Goal: Task Accomplishment & Management: Complete application form

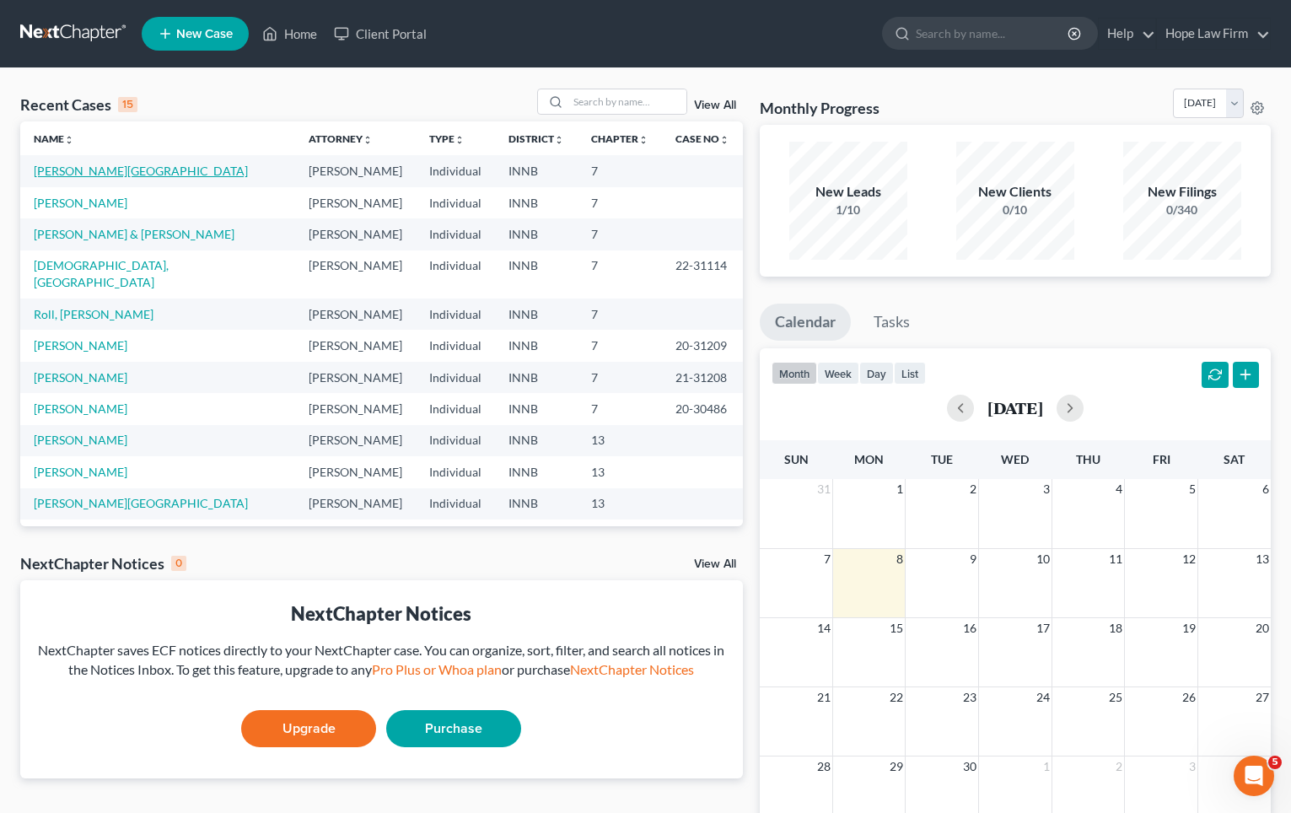
click at [94, 175] on link "[PERSON_NAME][GEOGRAPHIC_DATA]" at bounding box center [141, 171] width 214 height 14
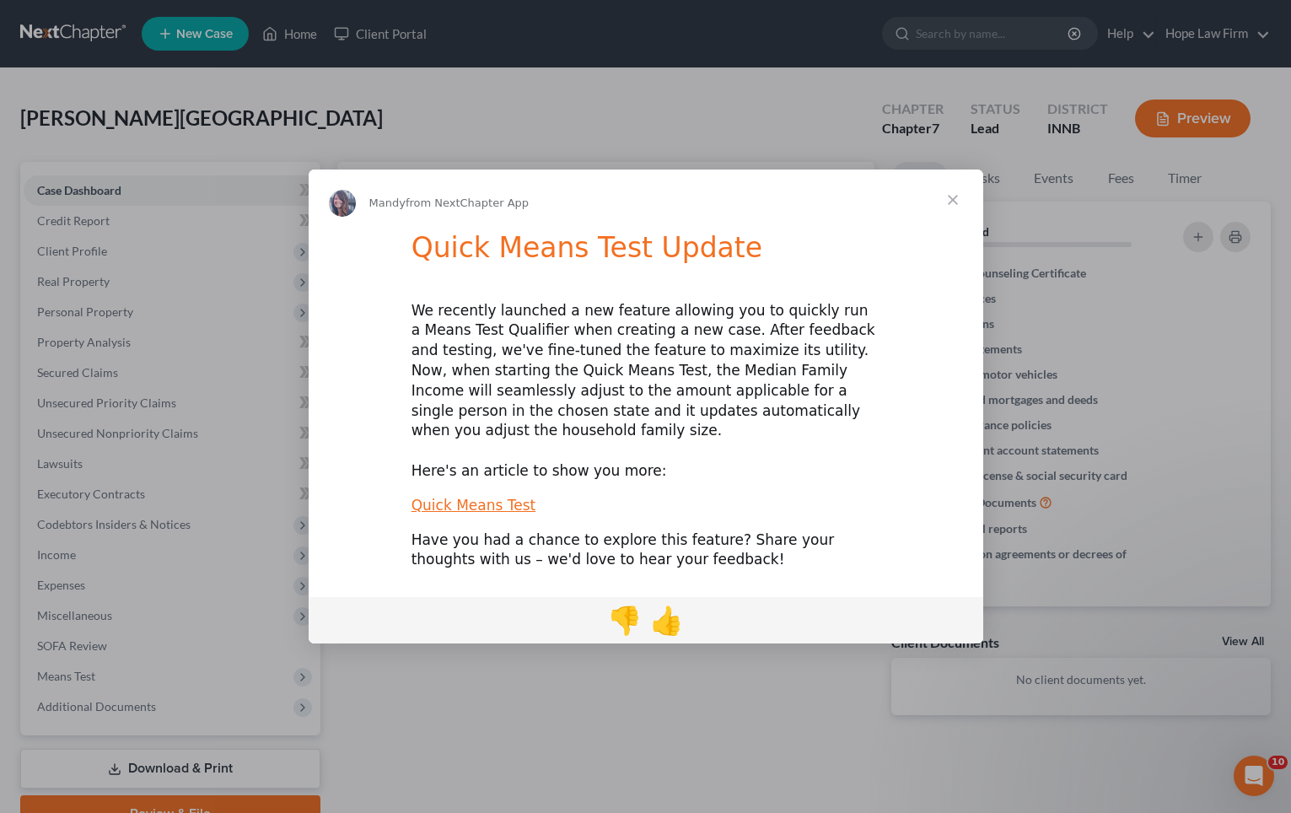
click at [951, 211] on span "Close" at bounding box center [953, 200] width 61 height 61
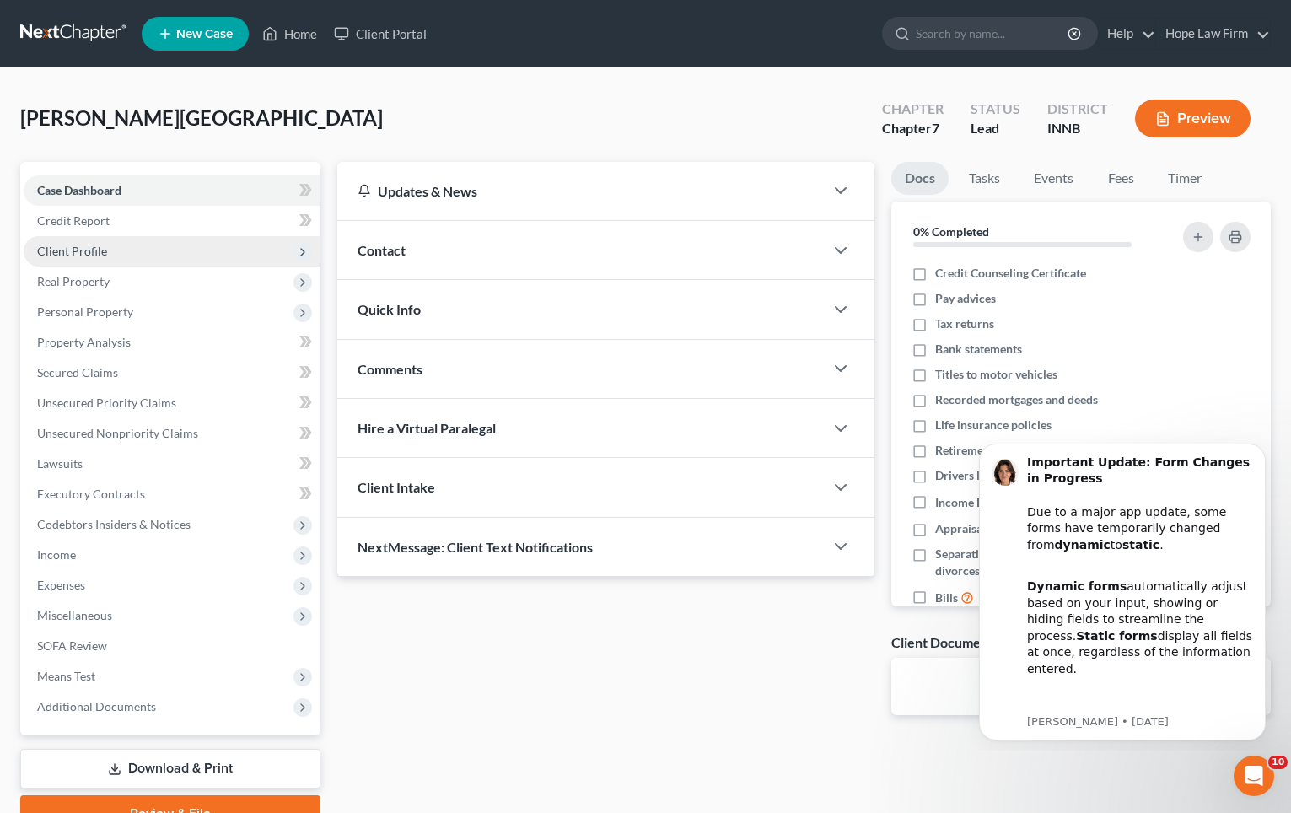
click at [96, 249] on span "Client Profile" at bounding box center [72, 251] width 70 height 14
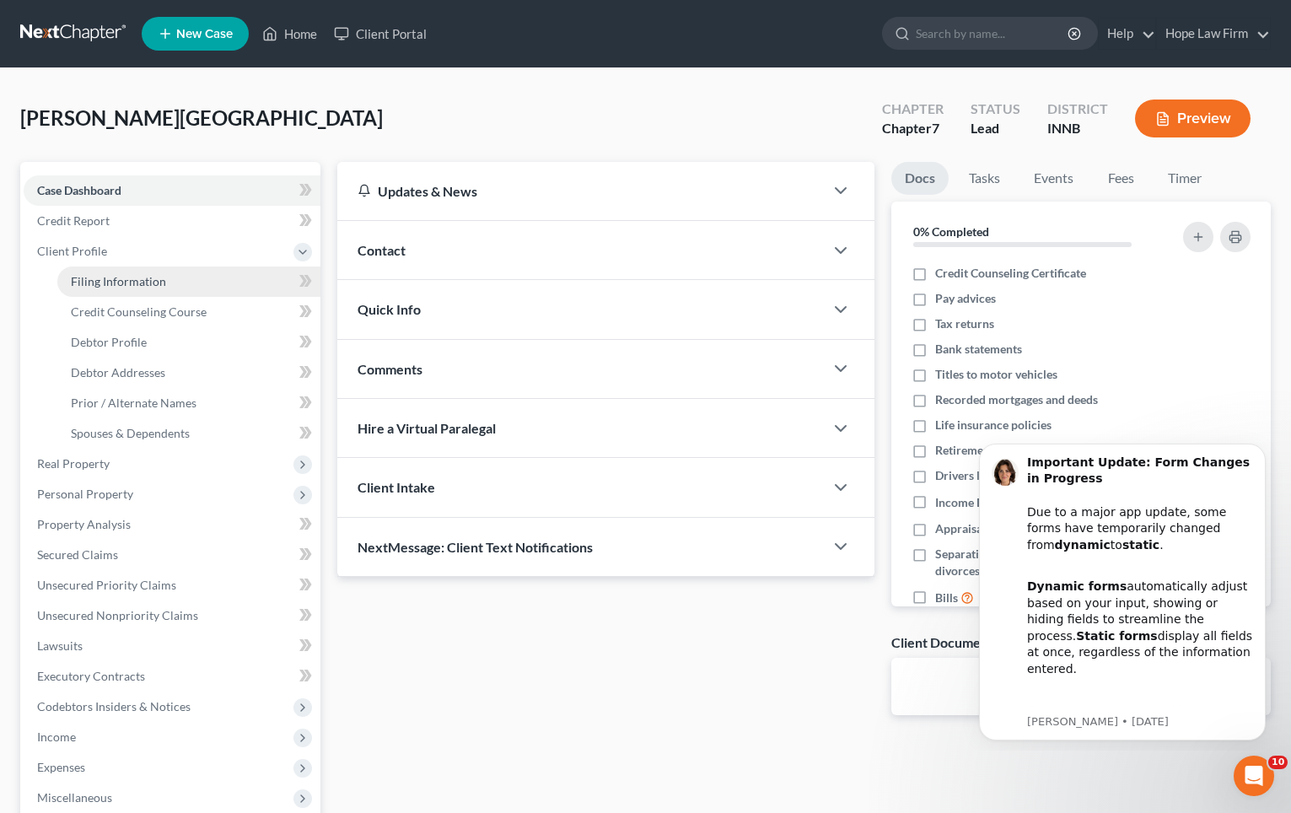
click at [121, 292] on link "Filing Information" at bounding box center [188, 282] width 263 height 30
select select "1"
select select "0"
select select "15"
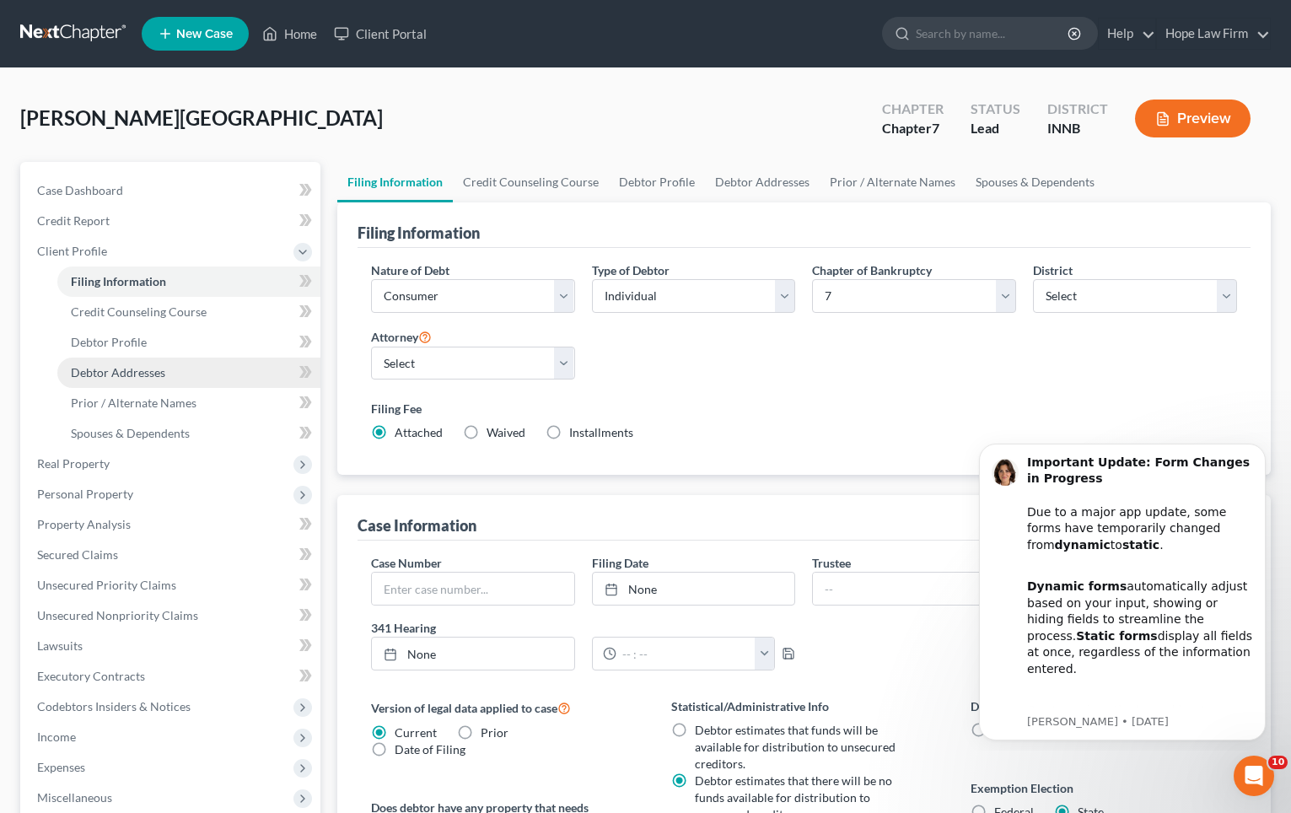
click at [112, 374] on span "Debtor Addresses" at bounding box center [118, 372] width 94 height 14
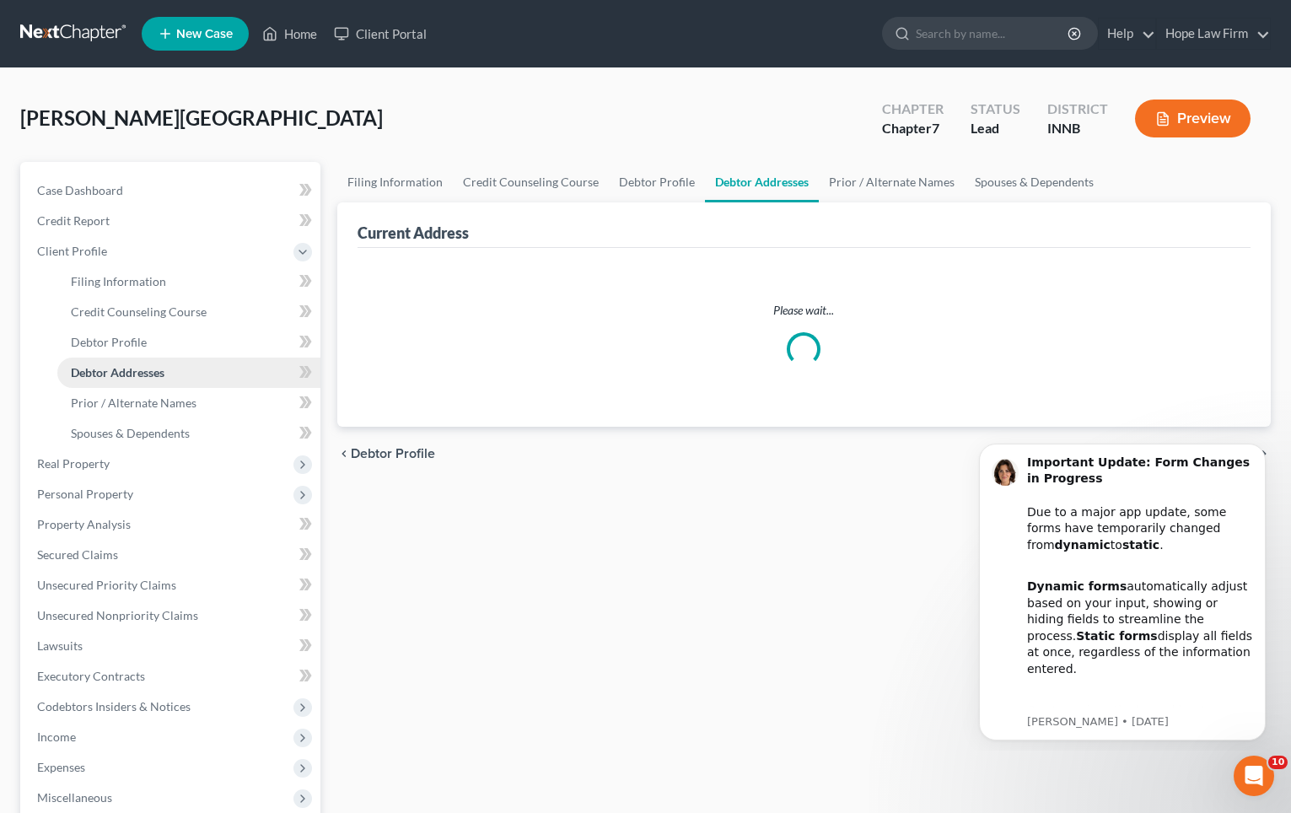
select select "0"
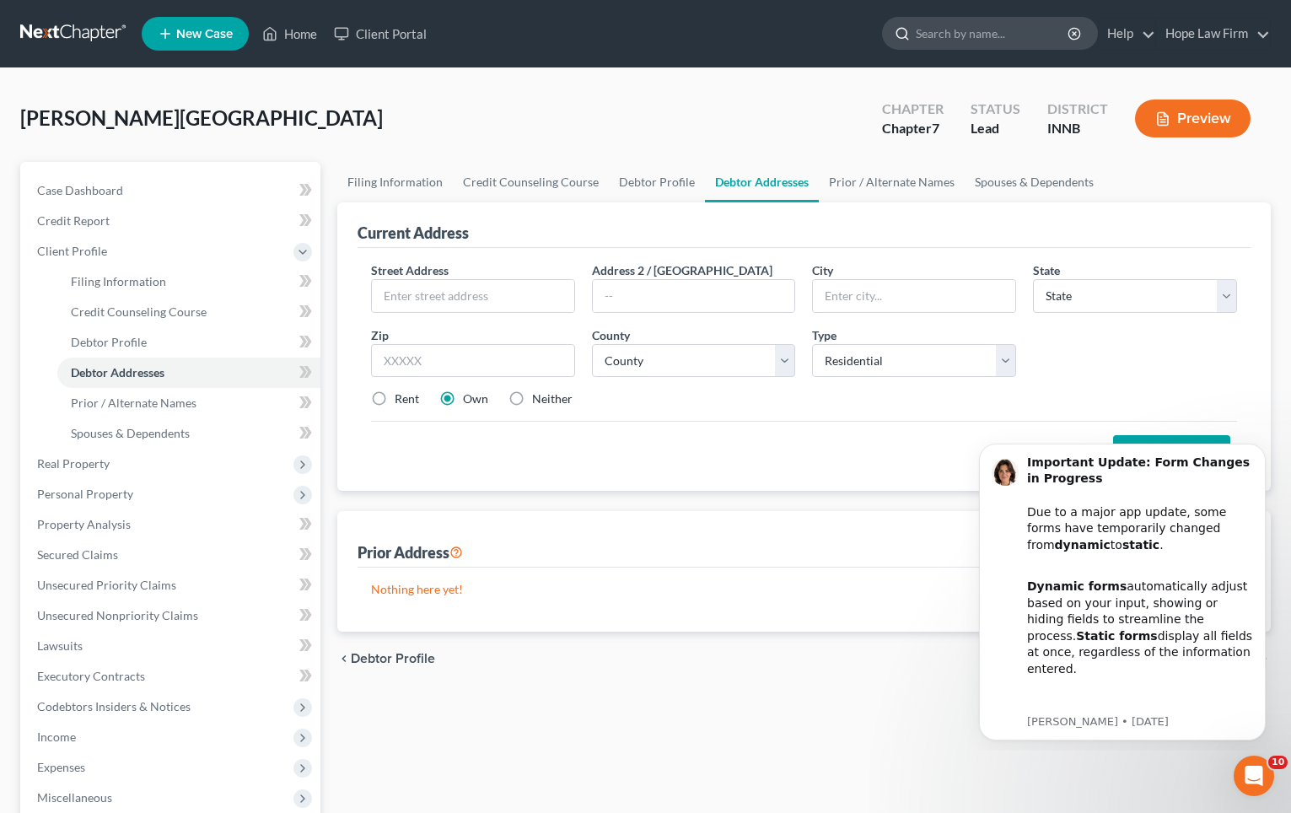
click at [977, 45] on input "search" at bounding box center [993, 33] width 154 height 31
type input "mailing address"
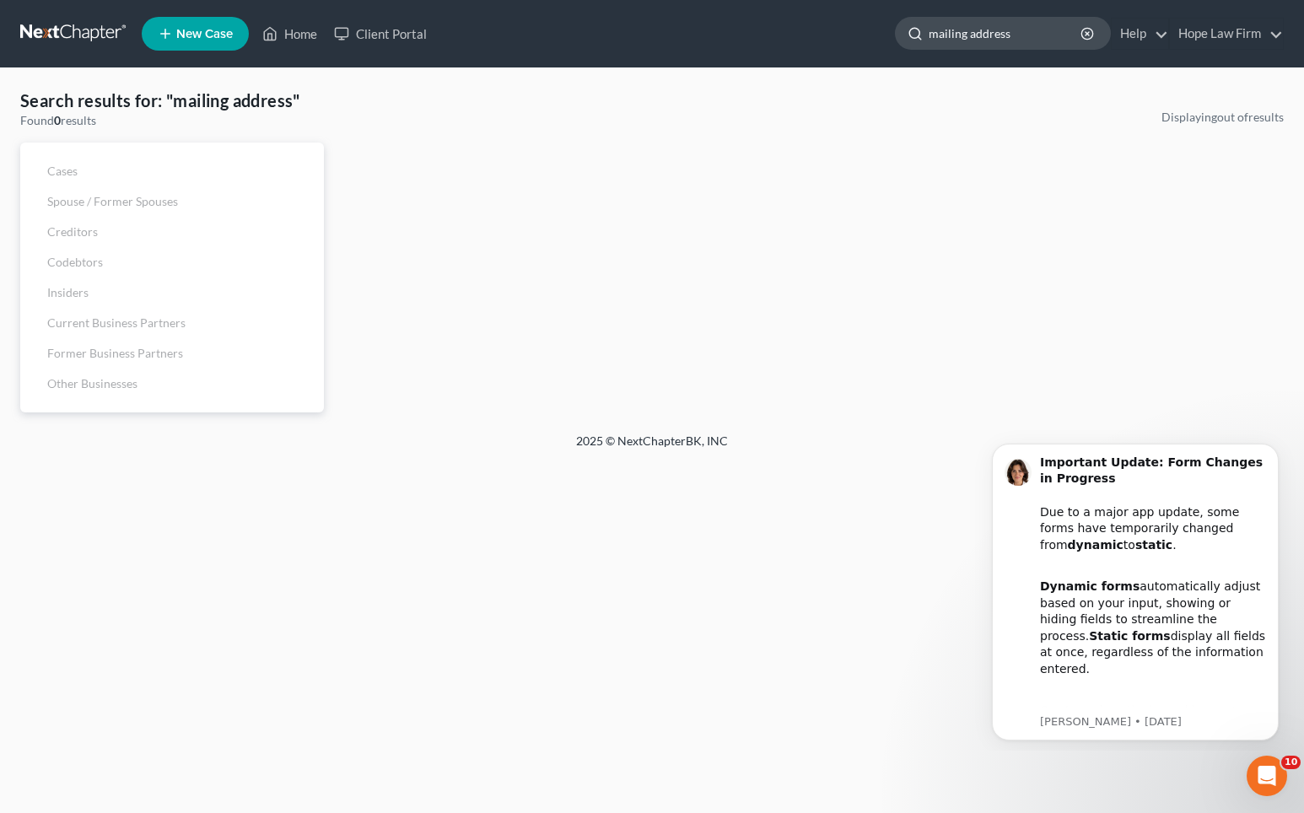
drag, startPoint x: 1016, startPoint y: 29, endPoint x: 967, endPoint y: 32, distance: 49.9
click at [967, 32] on input "mailing address" at bounding box center [1006, 33] width 154 height 31
type input "mailing"
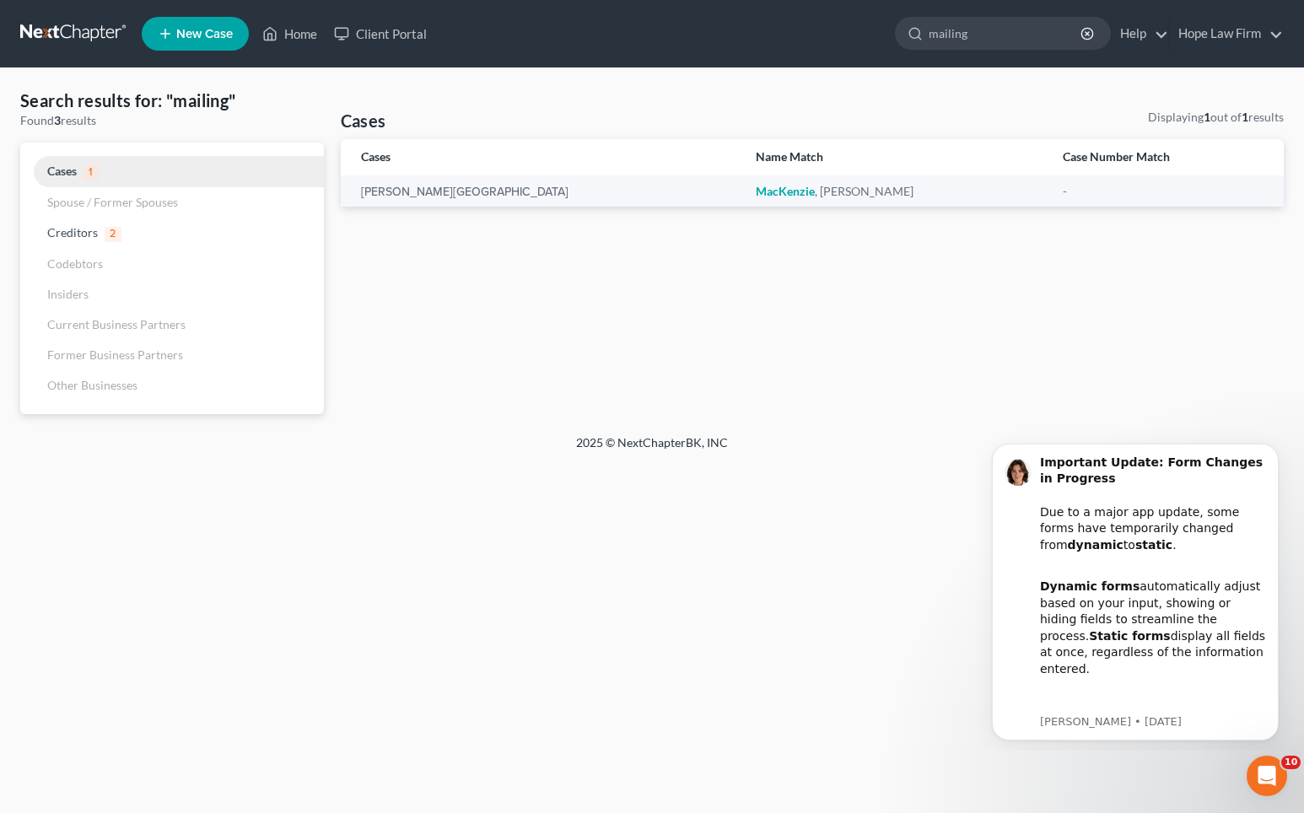
click at [88, 170] on span "1" at bounding box center [91, 172] width 15 height 15
click at [46, 20] on link at bounding box center [74, 34] width 108 height 30
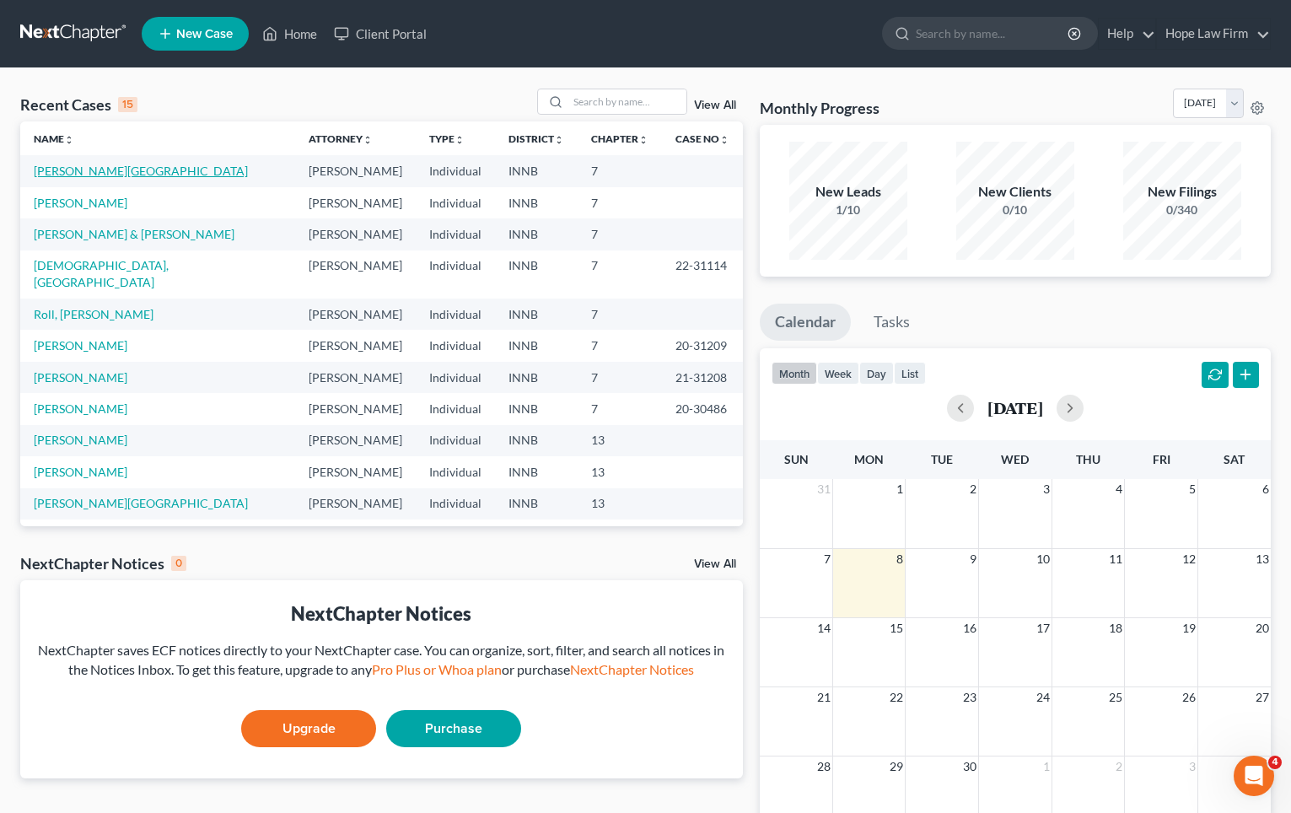
click at [66, 166] on link "[PERSON_NAME][GEOGRAPHIC_DATA]" at bounding box center [141, 171] width 214 height 14
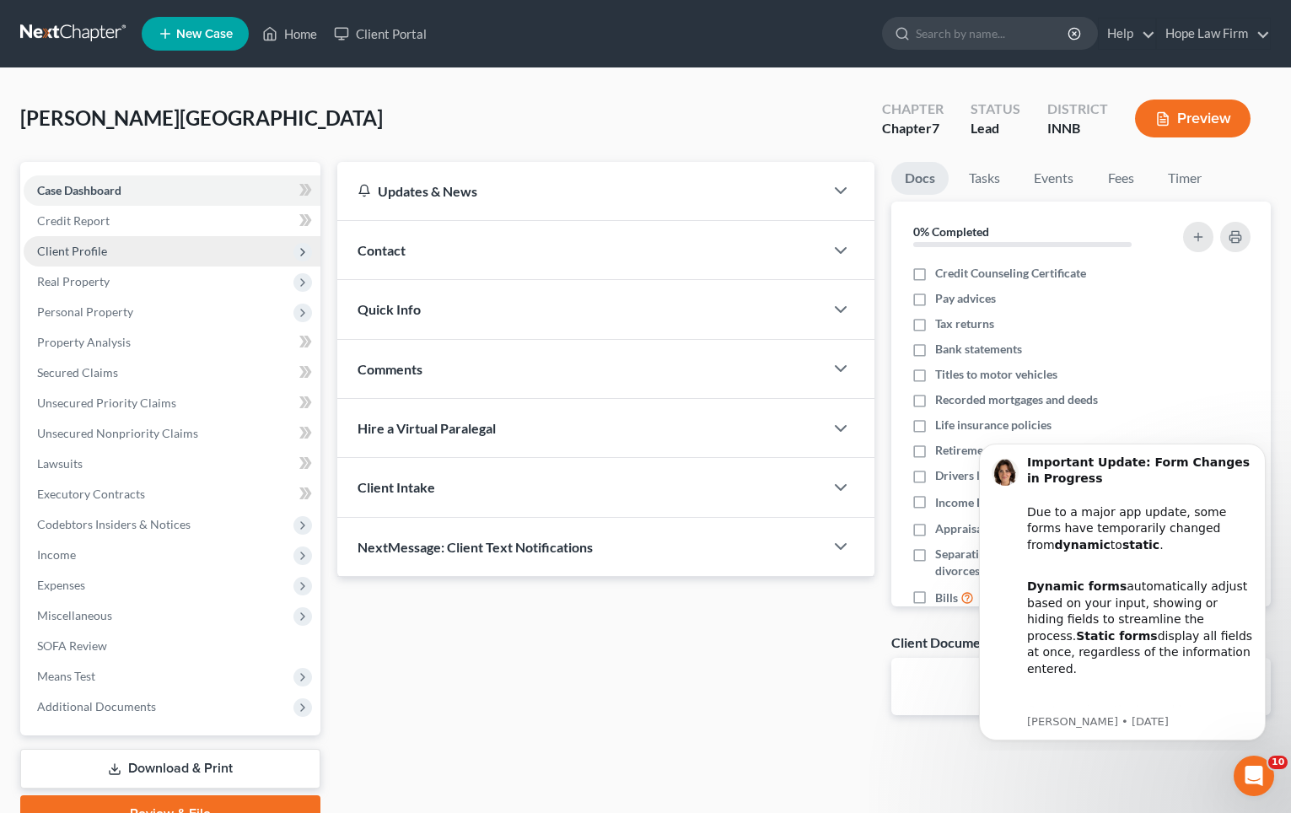
click at [129, 255] on span "Client Profile" at bounding box center [172, 251] width 297 height 30
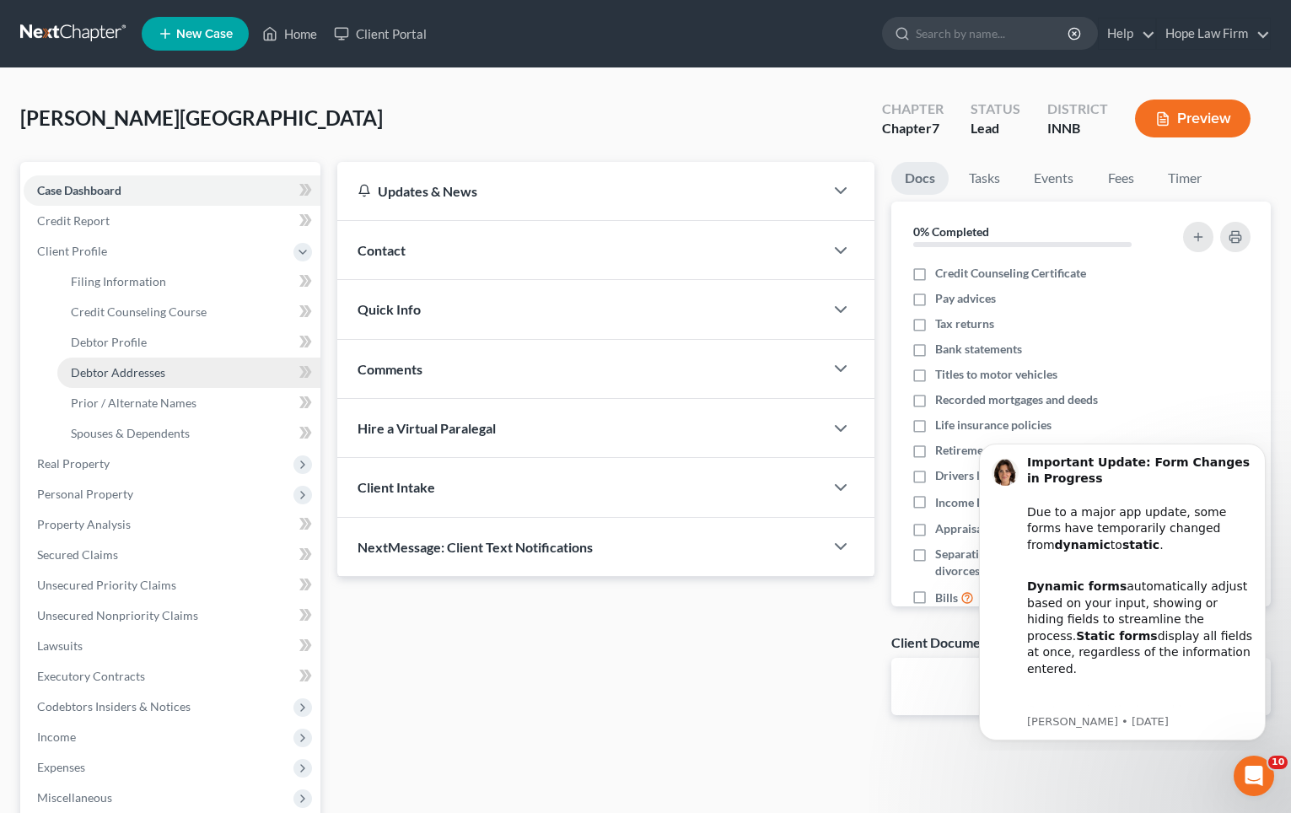
click at [135, 358] on link "Debtor Addresses" at bounding box center [188, 373] width 263 height 30
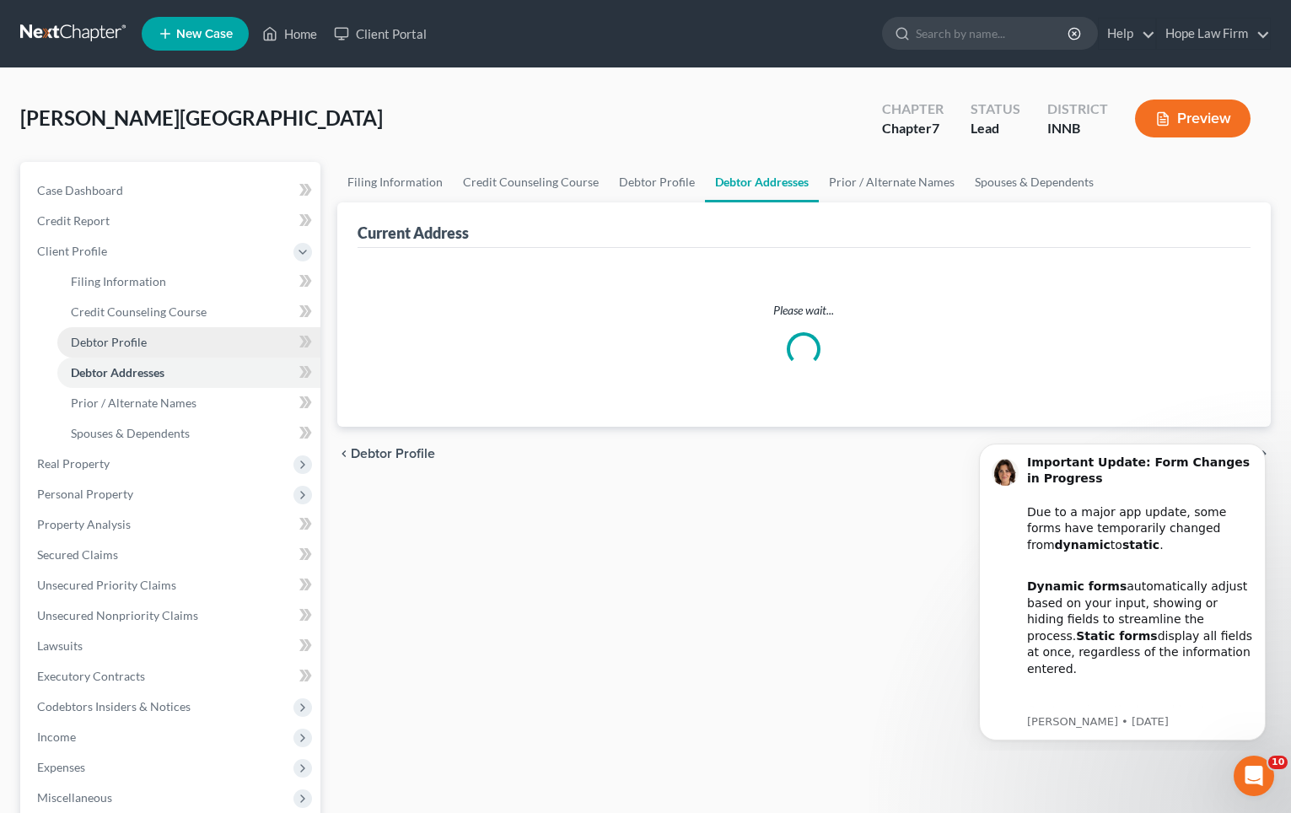
select select "0"
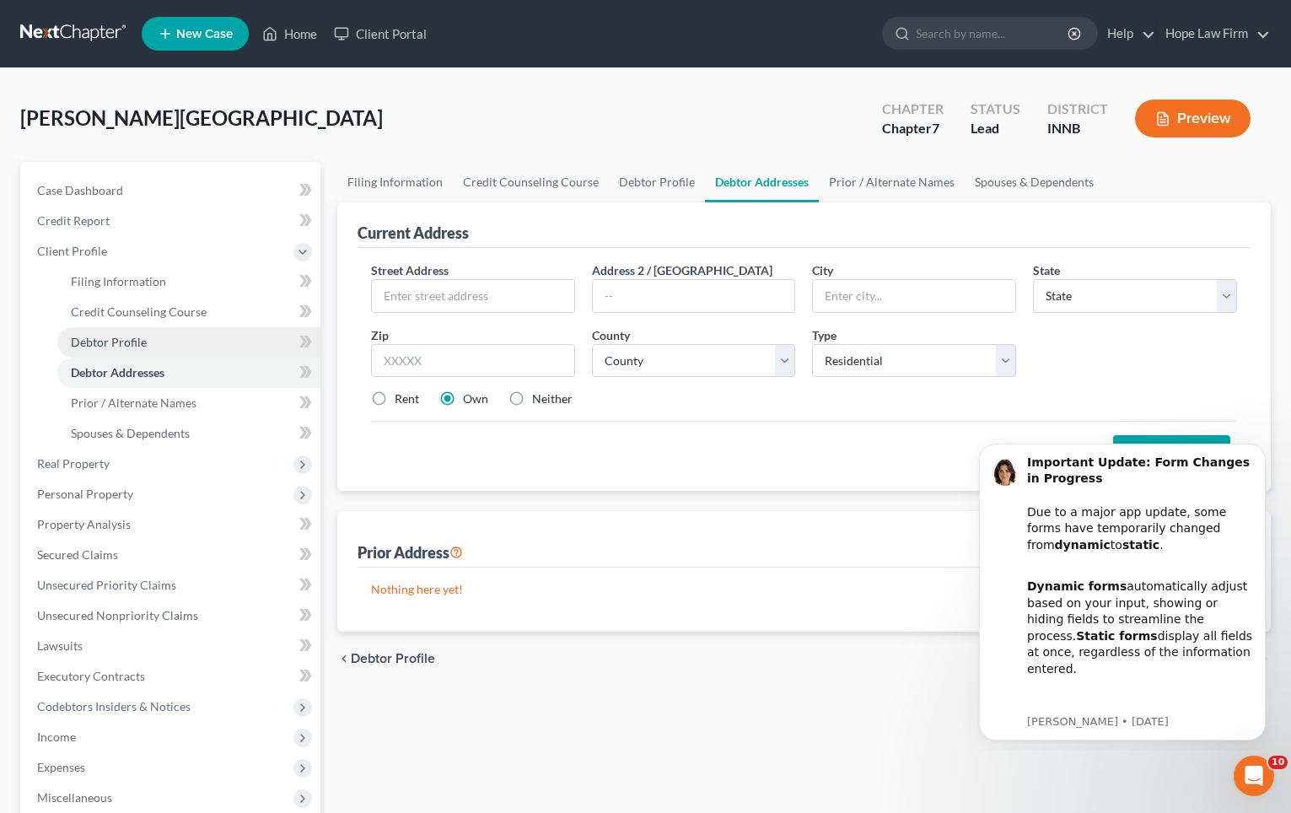
click at [129, 336] on span "Debtor Profile" at bounding box center [109, 342] width 76 height 14
select select "0"
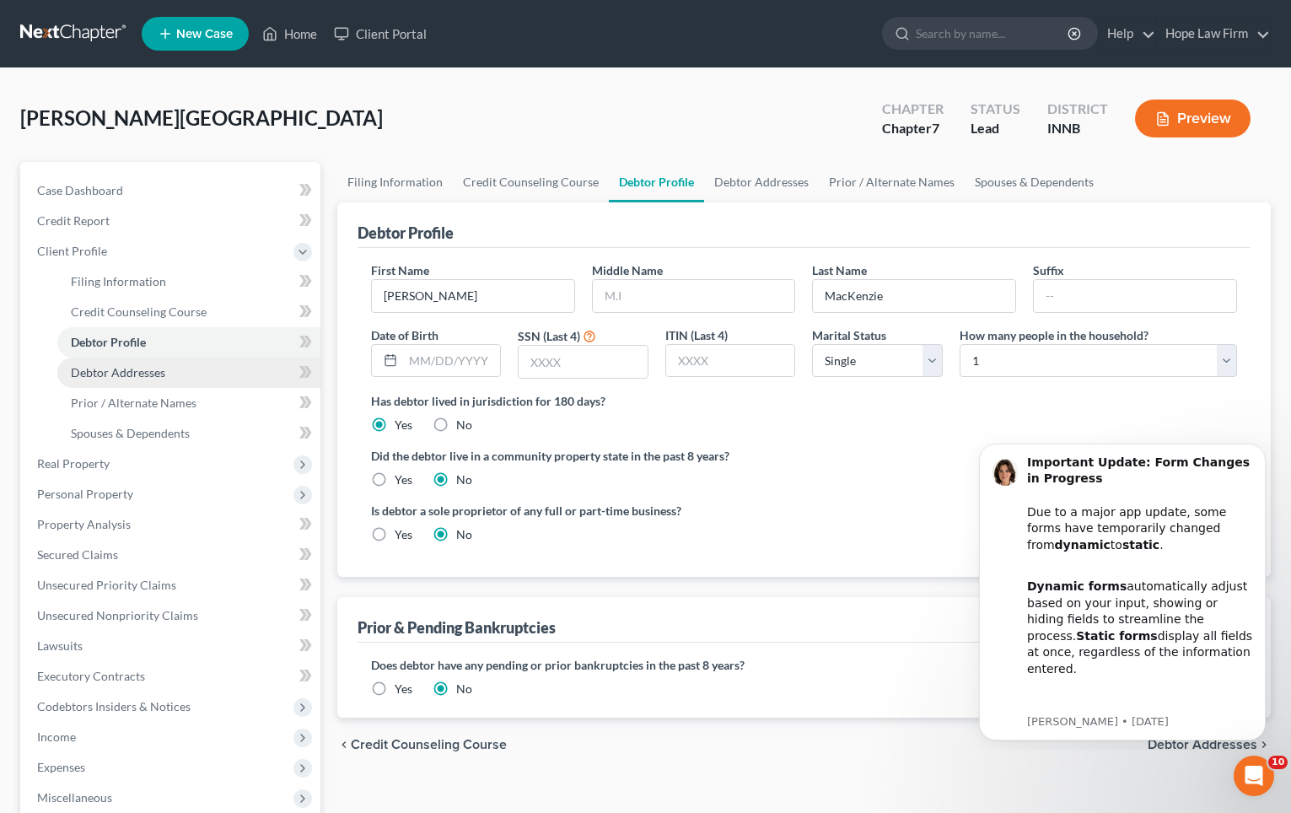
click at [132, 365] on span "Debtor Addresses" at bounding box center [118, 372] width 94 height 14
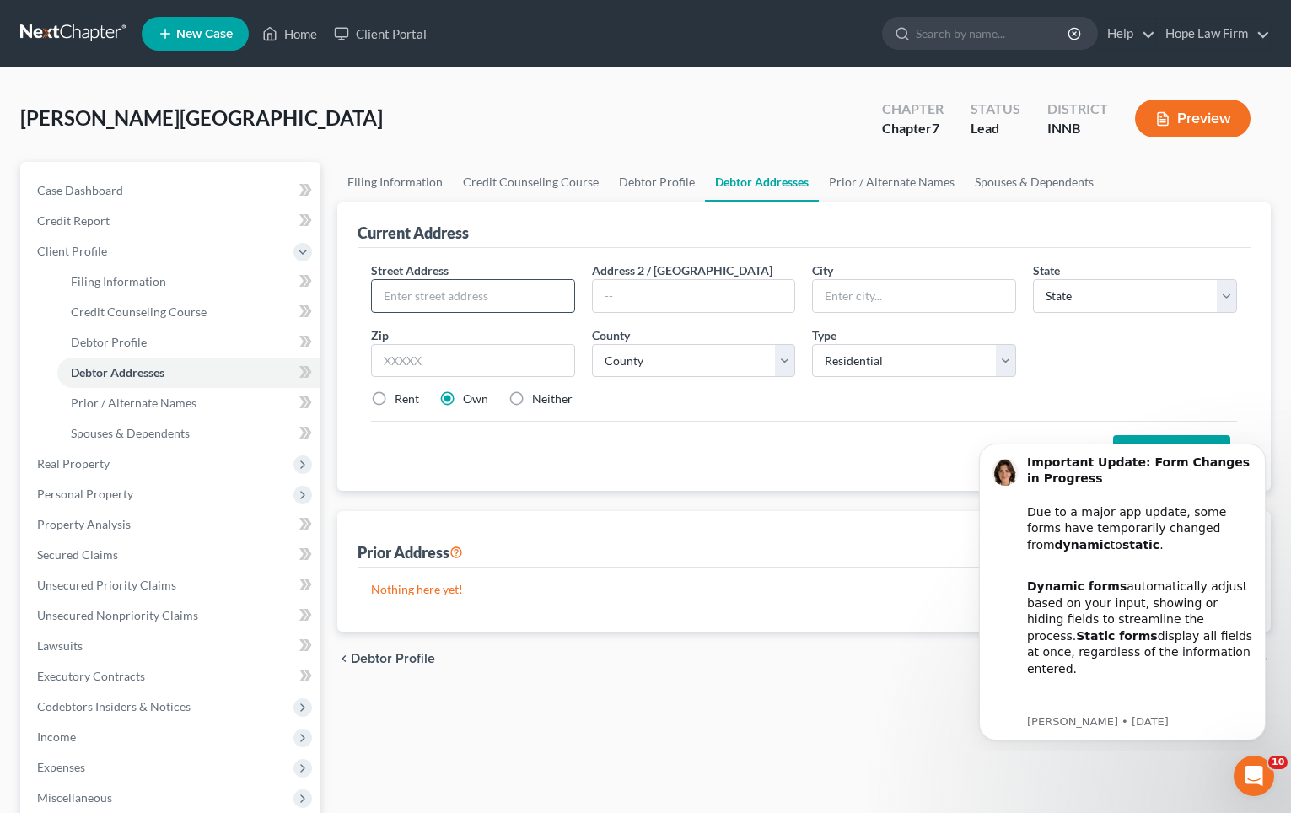
click at [423, 299] on input "text" at bounding box center [473, 296] width 202 height 32
click at [941, 368] on select "Select Residential Mailing Rental Business" at bounding box center [914, 361] width 204 height 34
select select "1"
click at [812, 344] on select "Select Residential Mailing Rental Business" at bounding box center [914, 361] width 204 height 34
click at [473, 283] on input "text" at bounding box center [473, 296] width 202 height 32
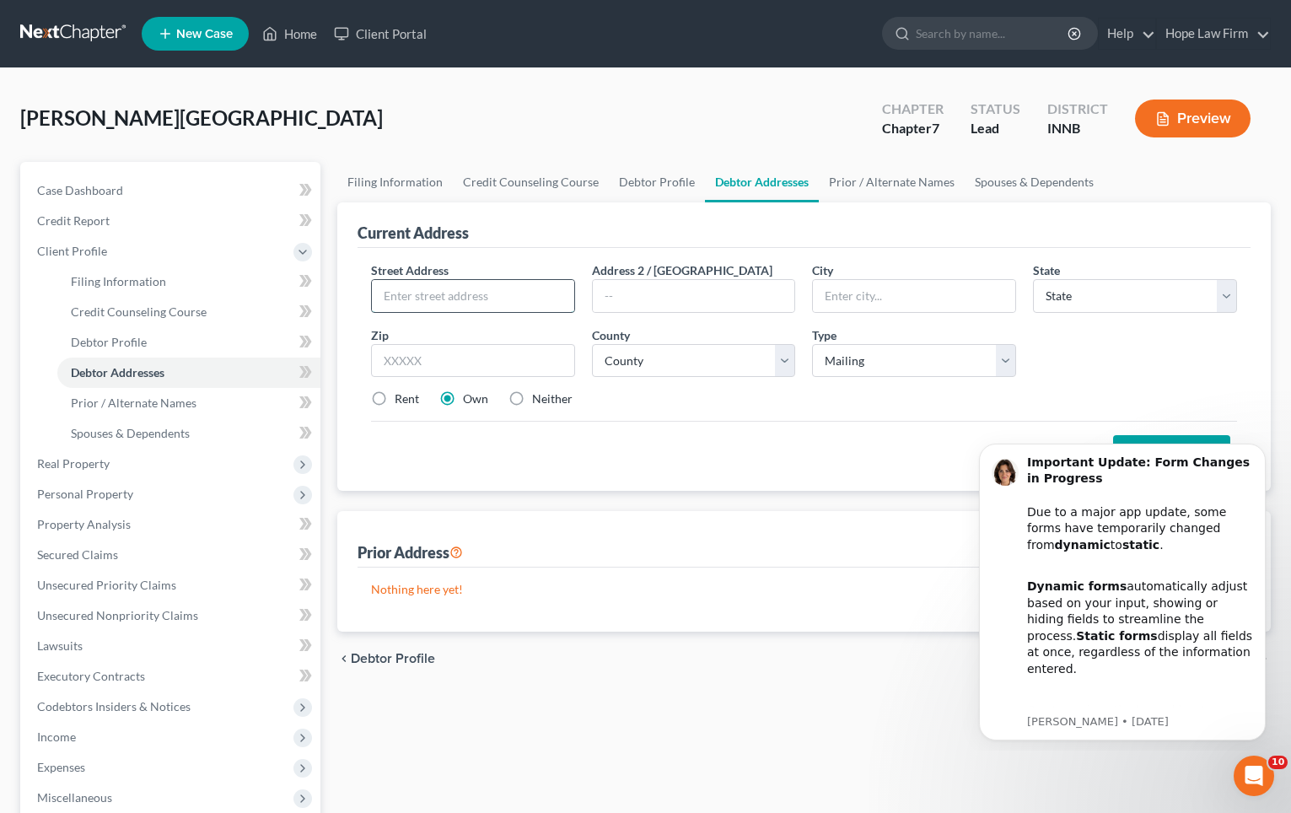
click at [413, 280] on input "text" at bounding box center [473, 296] width 202 height 32
type input "PO Box 112"
type input "Granger"
select select "15"
type input "46530"
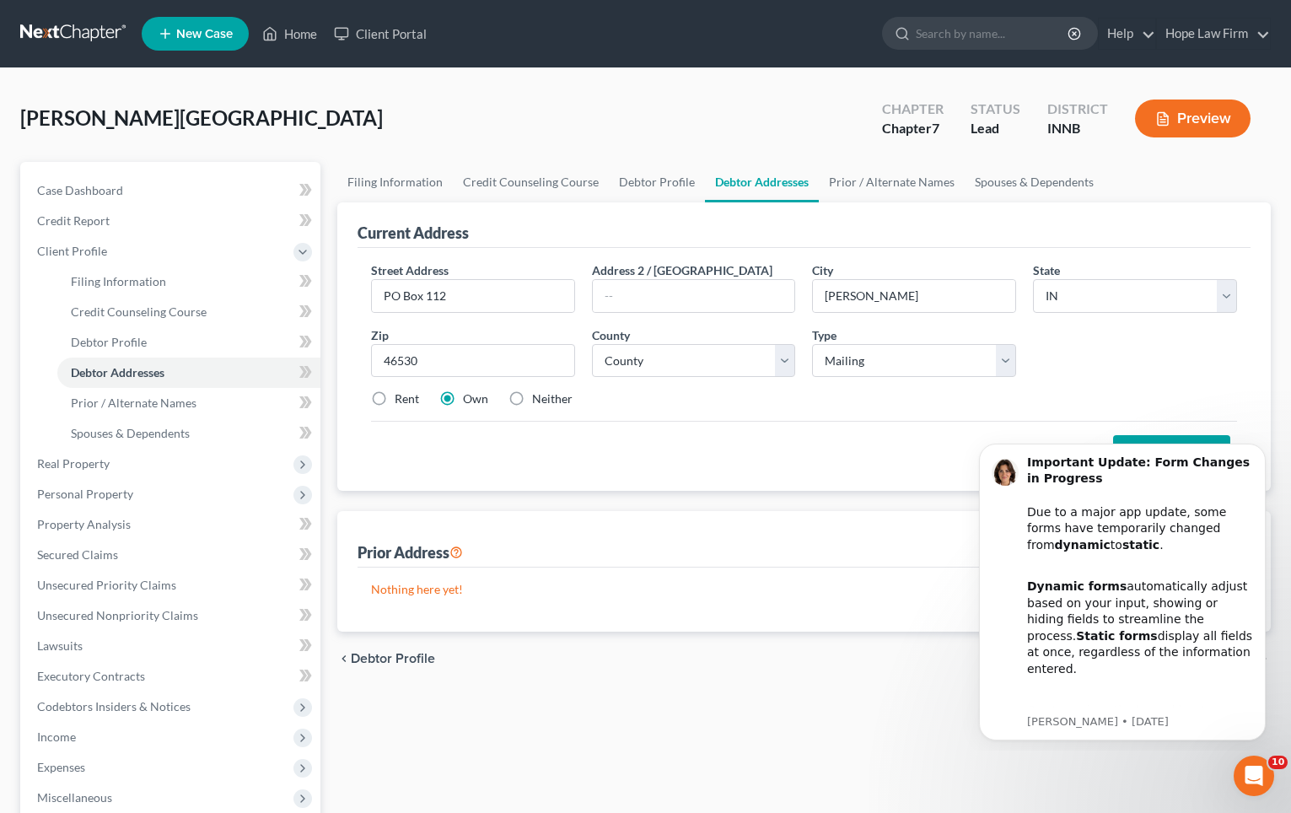
click at [540, 399] on label "Neither" at bounding box center [552, 399] width 40 height 17
click at [540, 399] on input "Neither" at bounding box center [544, 396] width 11 height 11
radio input "true"
click at [540, 399] on label "Neither" at bounding box center [552, 399] width 40 height 17
click at [540, 399] on input "Neither" at bounding box center [544, 396] width 11 height 11
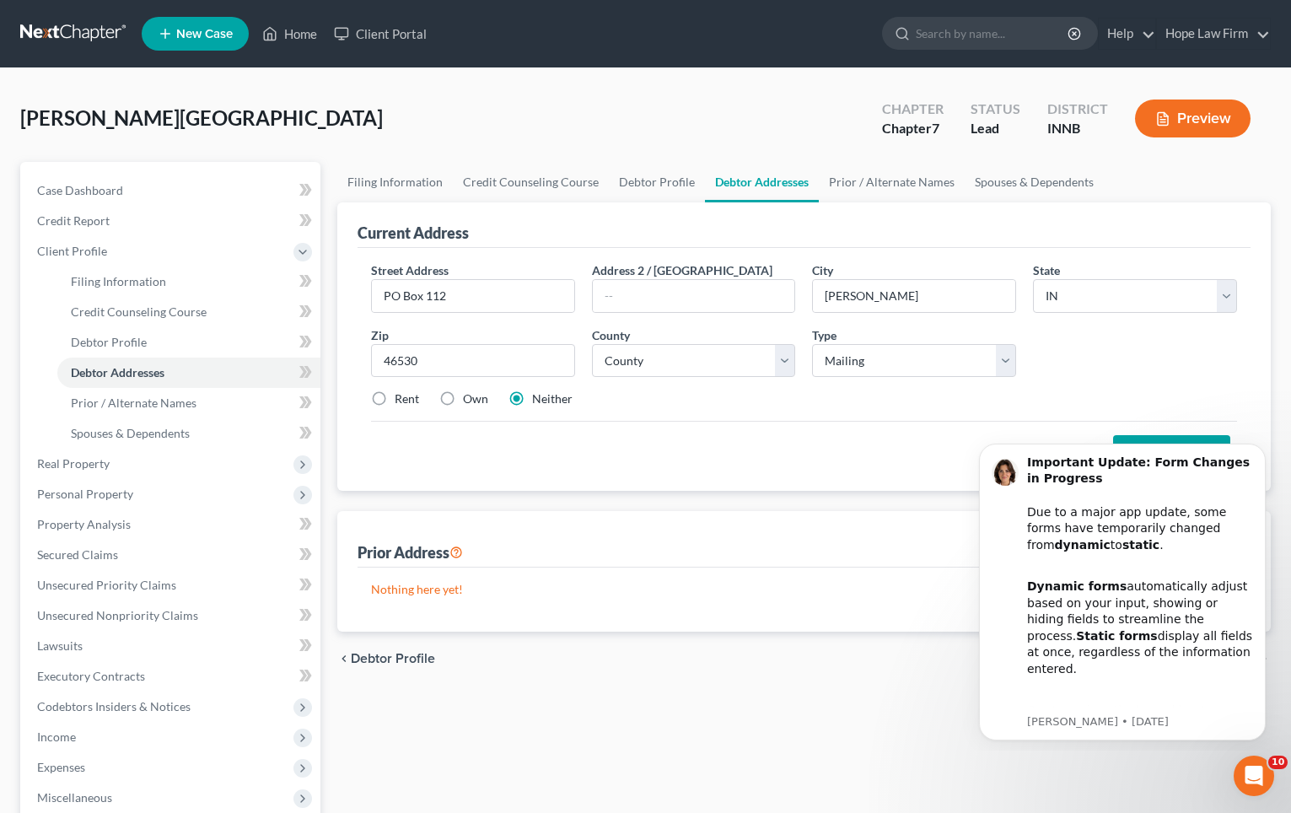
click at [1179, 395] on div "Rent Own Neither" at bounding box center [804, 399] width 883 height 17
click at [1255, 445] on button "Dismiss notification" at bounding box center [1261, 449] width 22 height 22
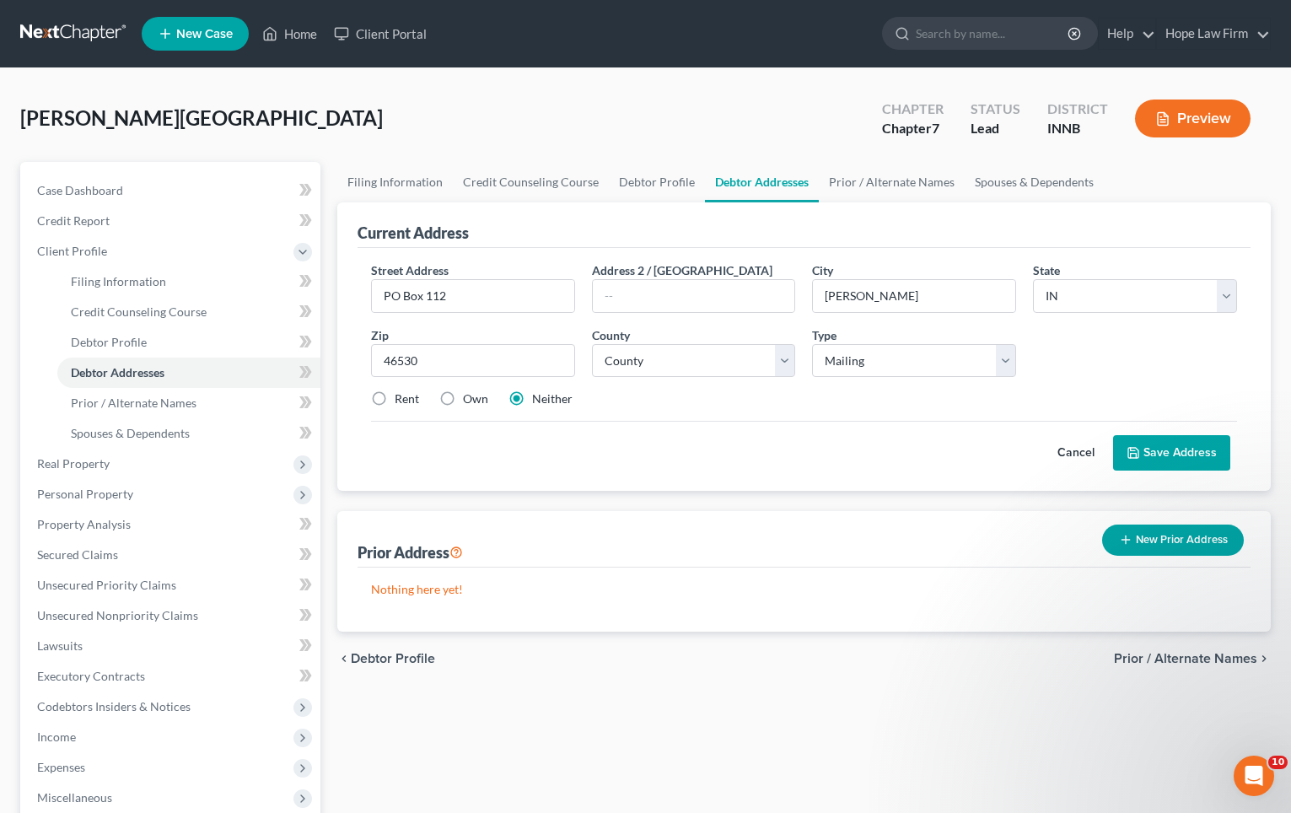
click at [1182, 451] on button "Save Address" at bounding box center [1171, 452] width 117 height 35
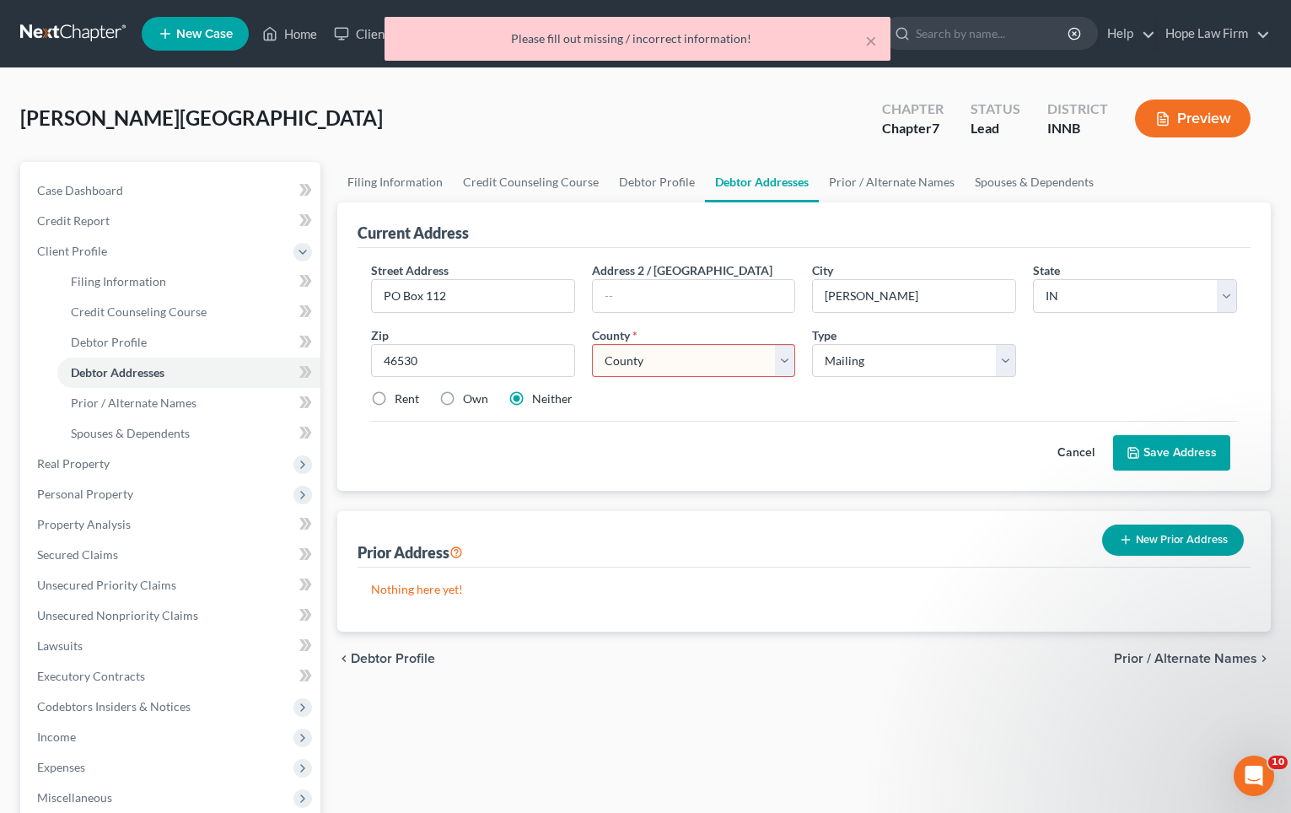
click at [722, 362] on select "County Adams County Allen County Bartholomew County Benton County Blackford Cou…" at bounding box center [694, 361] width 204 height 34
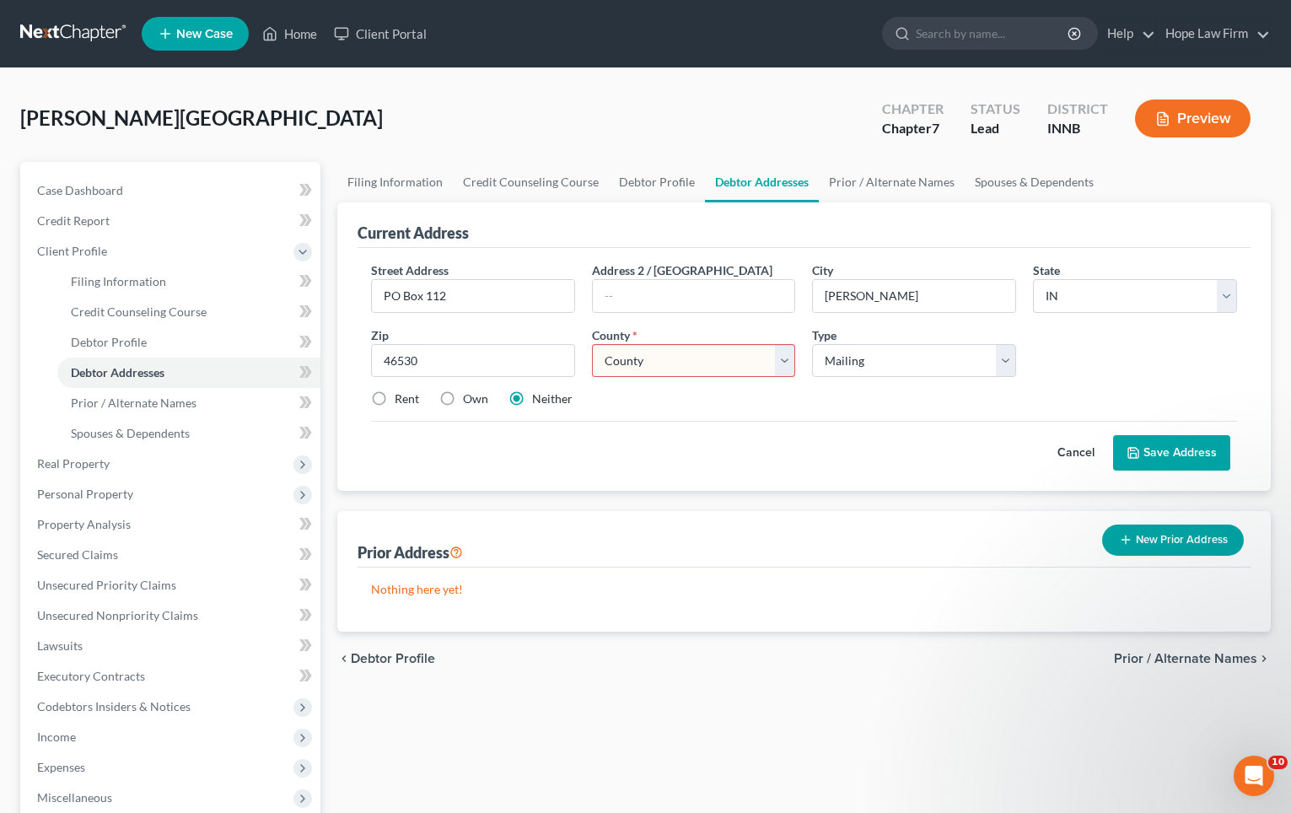
select select "73"
click at [592, 344] on select "County Adams County Allen County Bartholomew County Benton County Blackford Cou…" at bounding box center [694, 361] width 204 height 34
click at [1187, 453] on button "Save Address" at bounding box center [1171, 452] width 117 height 35
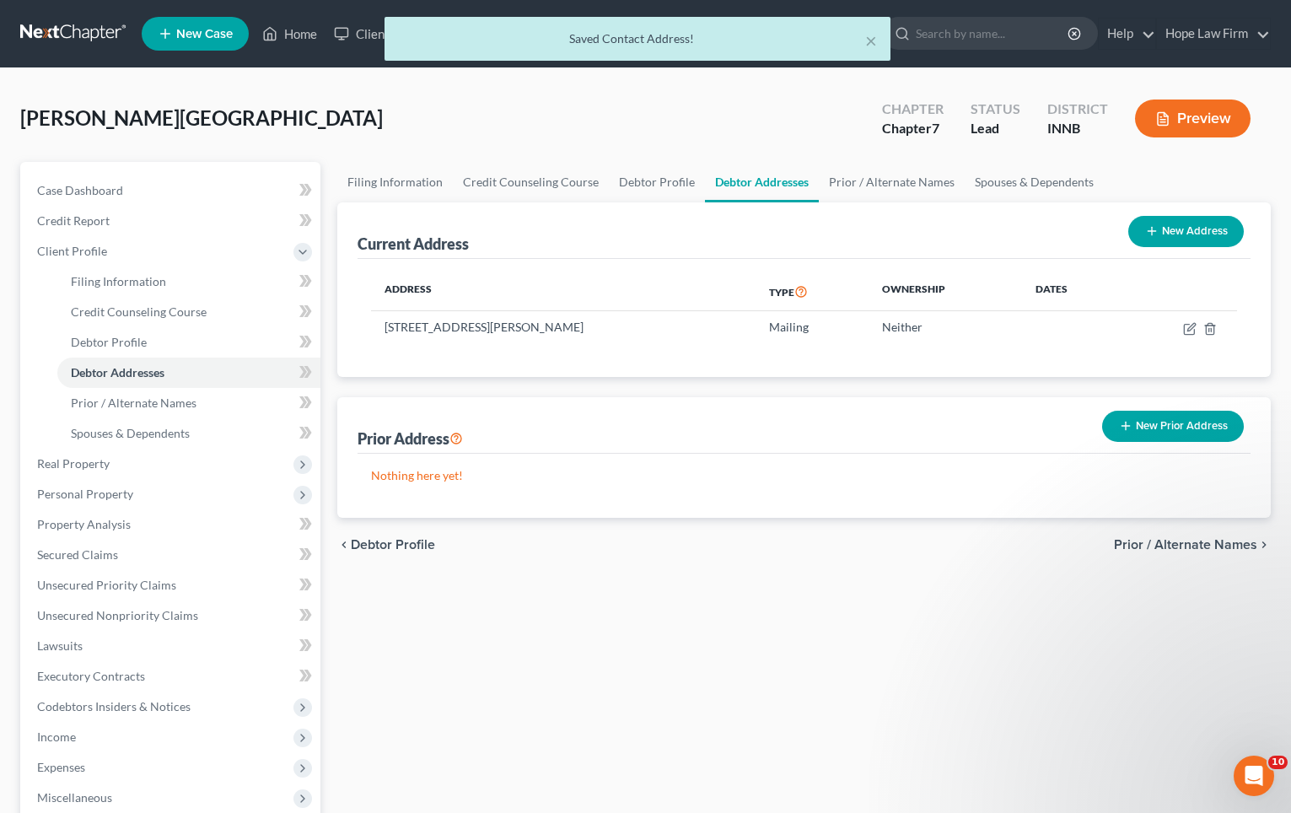
click at [1192, 236] on button "New Address" at bounding box center [1187, 231] width 116 height 31
select select "0"
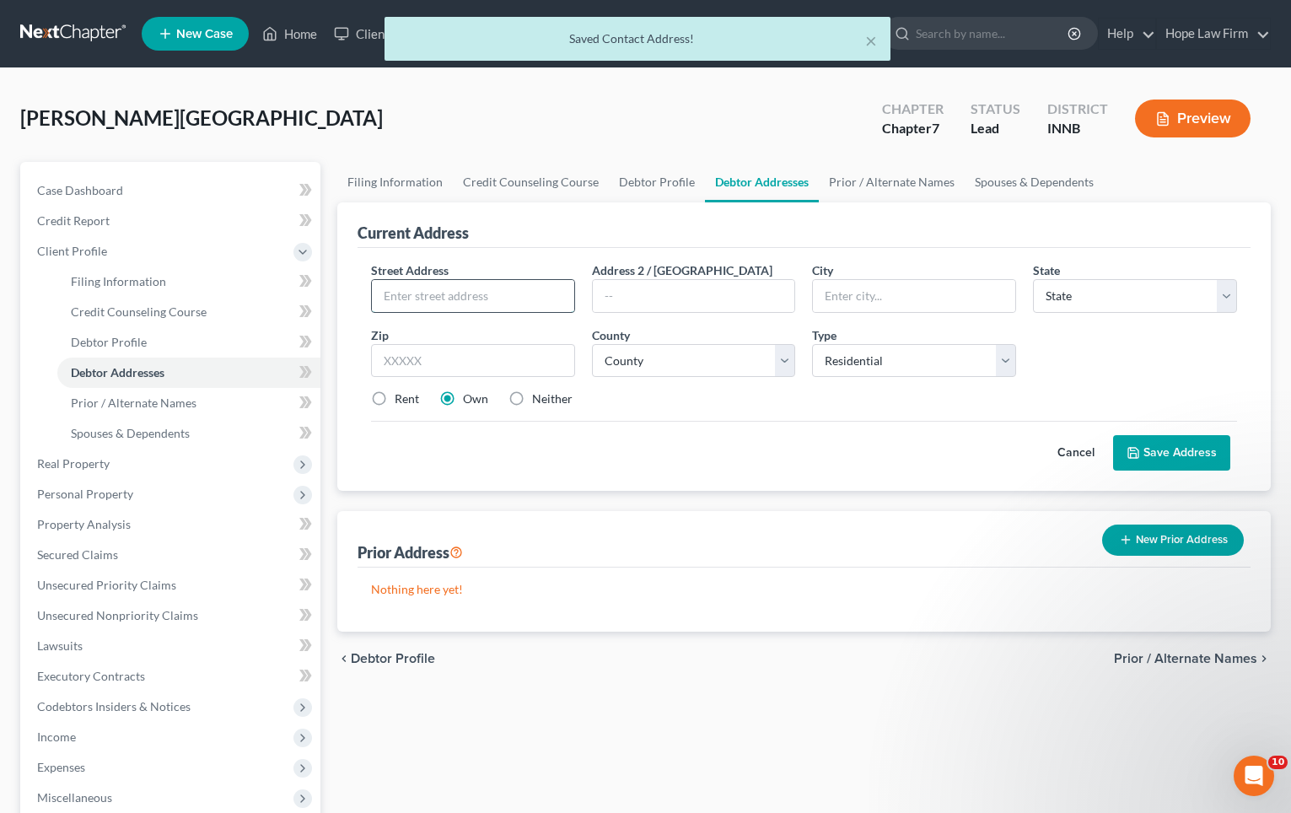
click at [451, 299] on input "text" at bounding box center [473, 296] width 202 height 32
click at [704, 499] on div "Current Address Street Address * Address 2 / PO Box City * State * State AL AK …" at bounding box center [804, 416] width 934 height 429
